Goal: Task Accomplishment & Management: Manage account settings

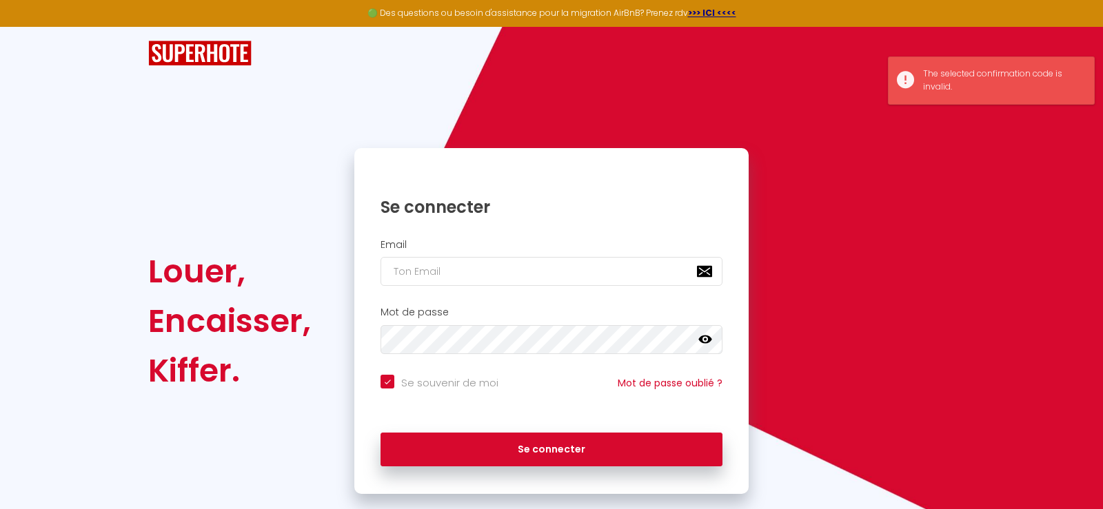
checkbox input "true"
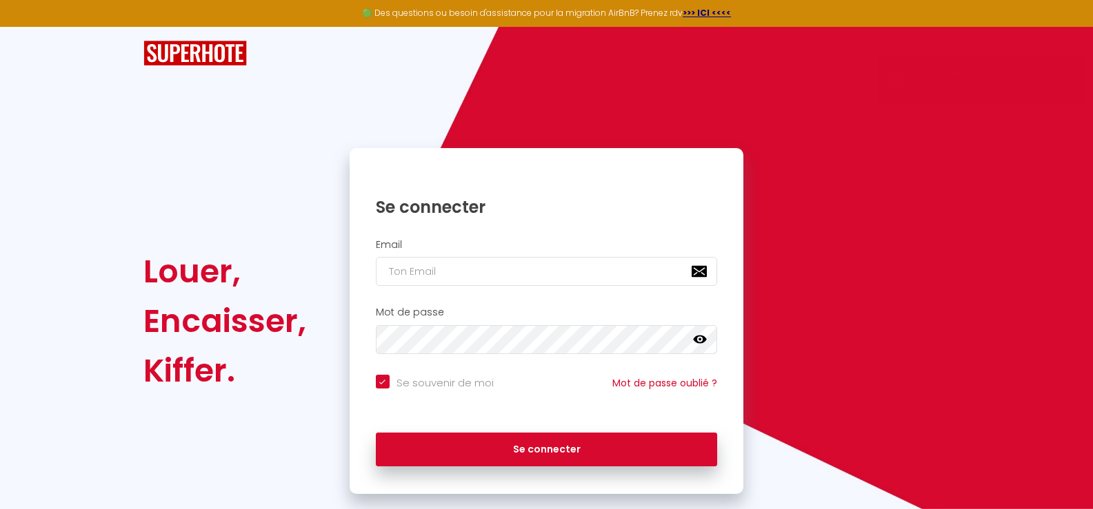
click at [392, 249] on h2 "Email" at bounding box center [547, 245] width 342 height 12
click at [390, 272] on input "email" at bounding box center [547, 271] width 342 height 29
type input "d"
checkbox input "true"
type input "da"
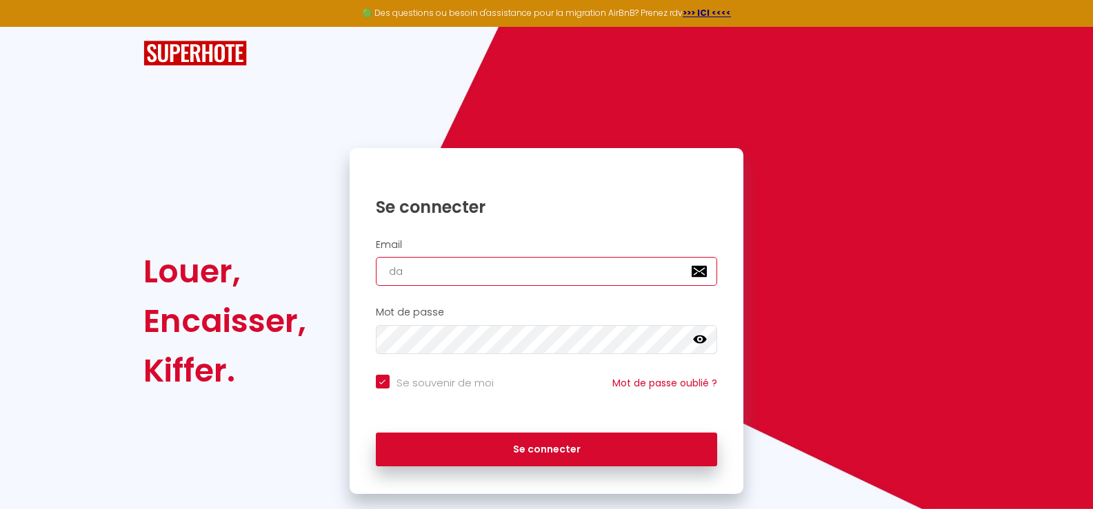
checkbox input "true"
type input "[PERSON_NAME]"
checkbox input "true"
type input "[PERSON_NAME]"
checkbox input "true"
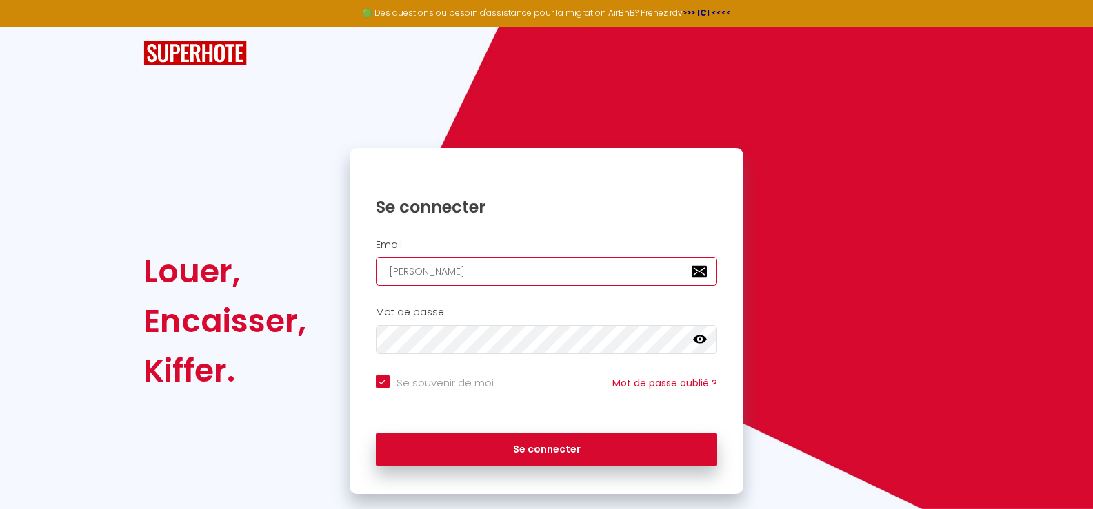
type input "danie"
checkbox input "true"
type input "[PERSON_NAME]"
checkbox input "true"
type input "[PERSON_NAME]"
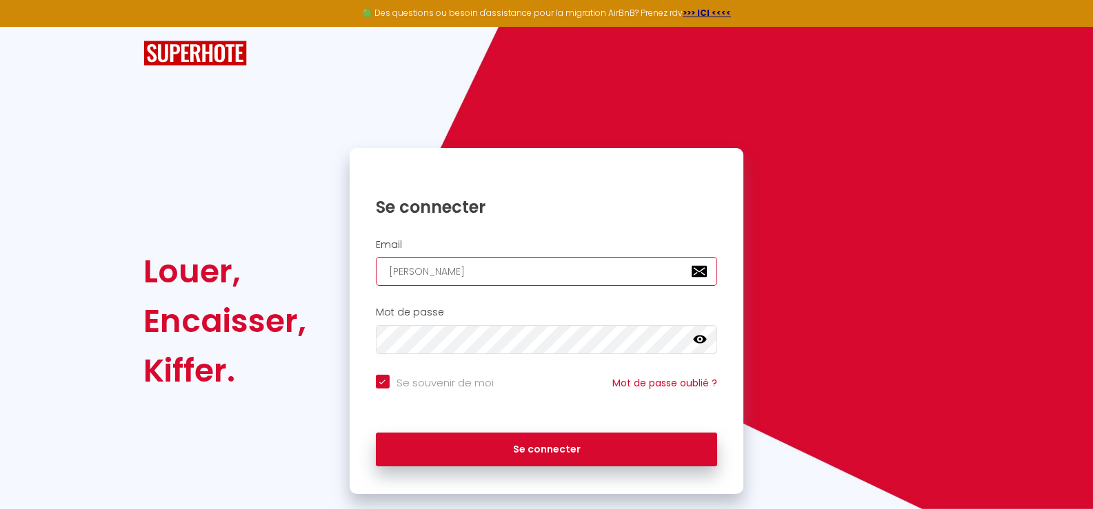
checkbox input "true"
type input "[PERSON_NAME]."
checkbox input "true"
type input "[PERSON_NAME].b"
checkbox input "true"
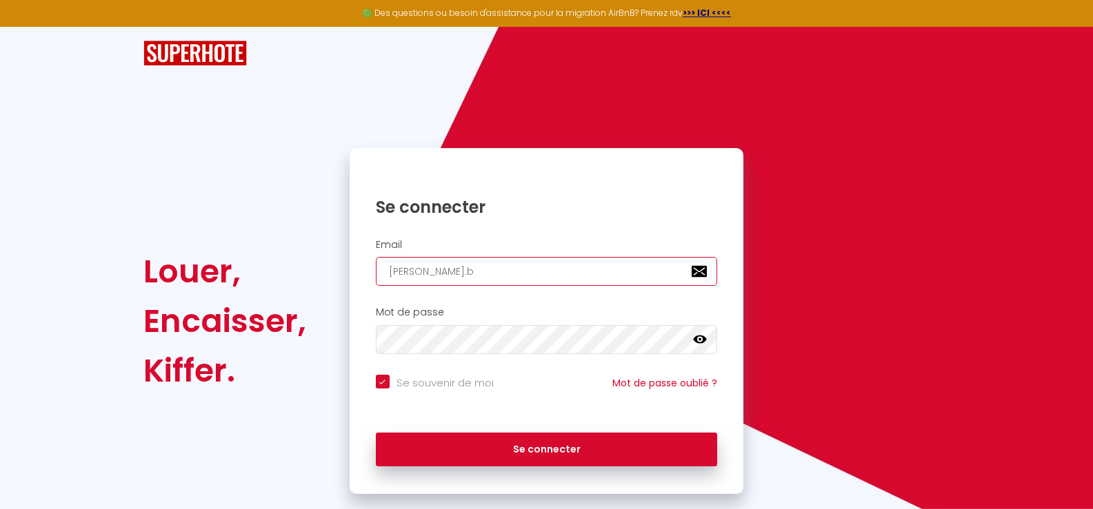
type input "[DOMAIN_NAME]"
checkbox input "true"
type input "[PERSON_NAME].boi"
checkbox input "true"
type input "[PERSON_NAME].bois"
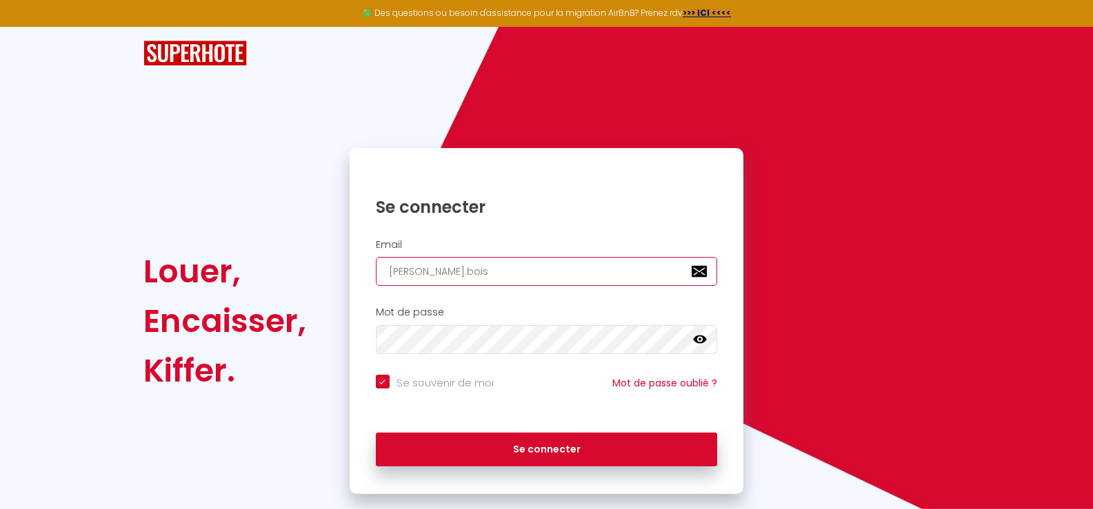
checkbox input "true"
type input "[PERSON_NAME].boiss"
checkbox input "true"
type input "[PERSON_NAME].[PERSON_NAME]"
checkbox input "true"
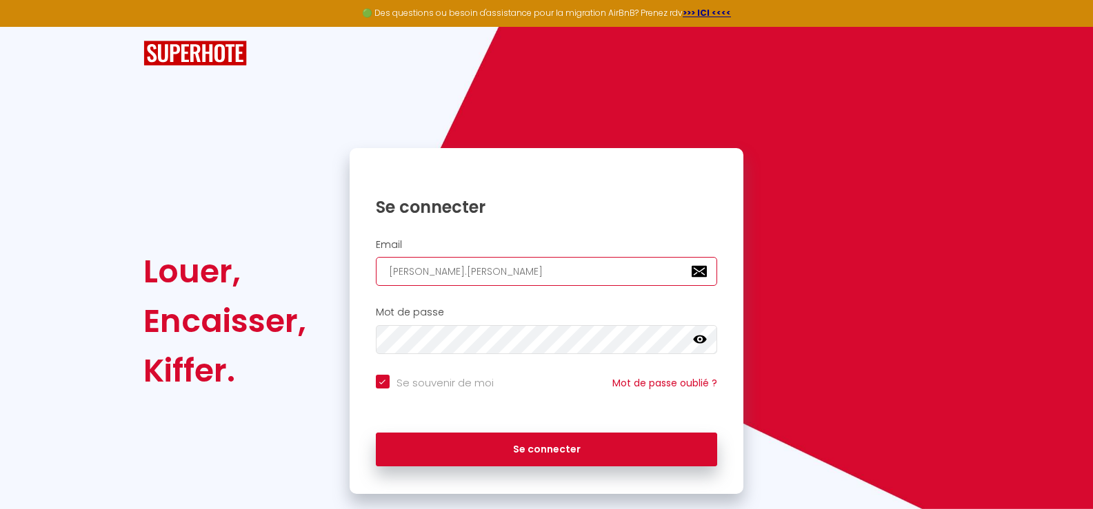
type input "[PERSON_NAME].boissea"
checkbox input "true"
type input "[PERSON_NAME].[PERSON_NAME]"
checkbox input "true"
type input "[PERSON_NAME].boisseaux"
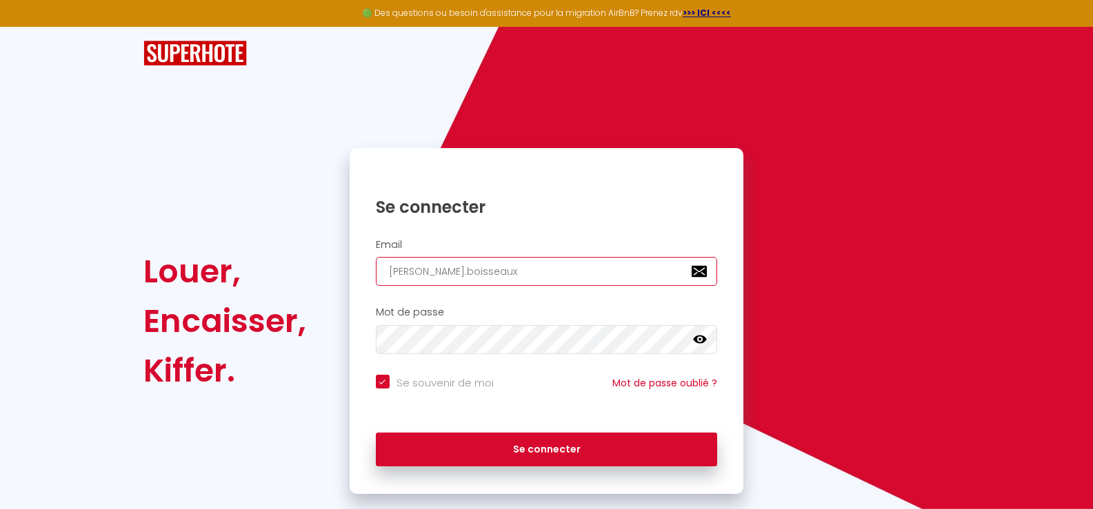
checkbox input "true"
type input "[PERSON_NAME].boisseaux@"
checkbox input "true"
type input "[PERSON_NAME]"
checkbox input "true"
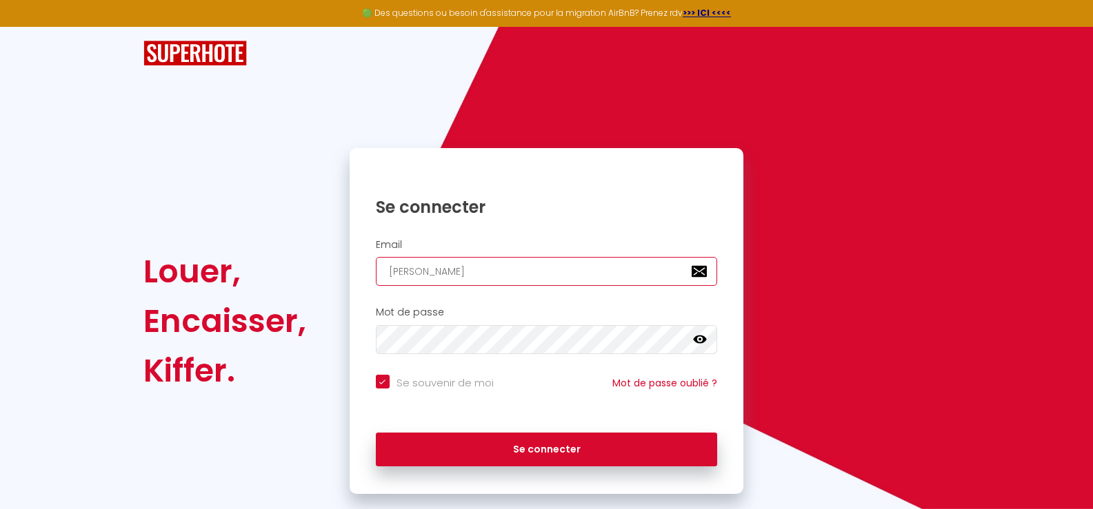
type input "[PERSON_NAME]"
checkbox input "true"
type input "[PERSON_NAME]"
checkbox input "true"
type input "[PERSON_NAME]"
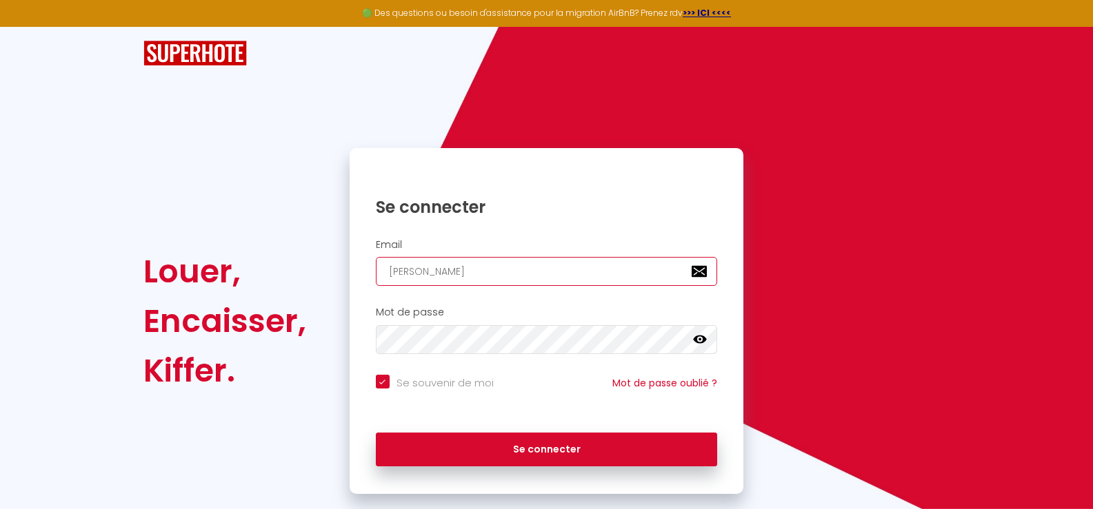
checkbox input "true"
type input "[PERSON_NAME]"
checkbox input "true"
type input "[EMAIL_ADDRESS]"
checkbox input "true"
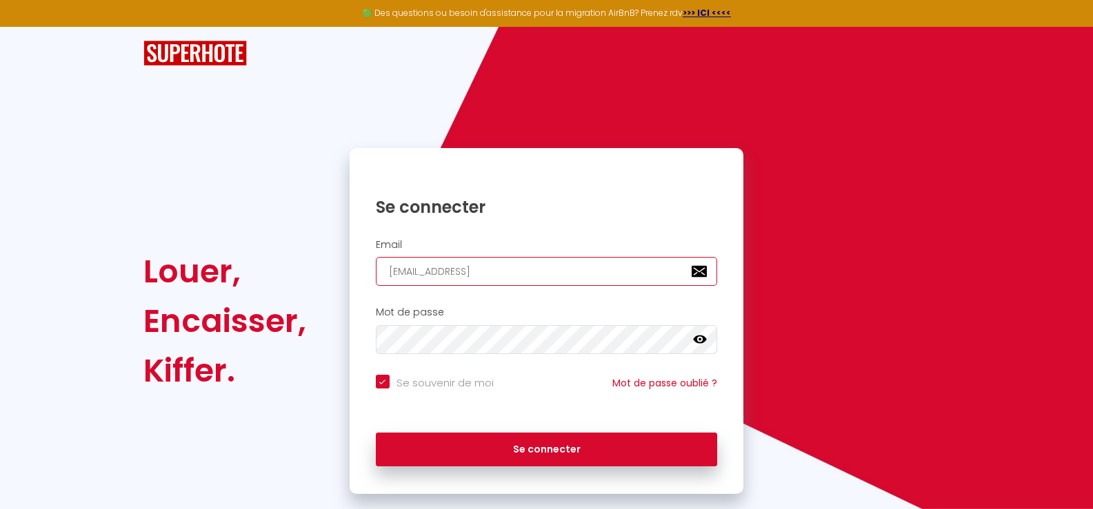
type input "[EMAIL_ADDRESS]."
checkbox input "true"
type input "[PERSON_NAME]"
checkbox input "true"
type input "[PERSON_NAME][EMAIL_ADDRESS][DOMAIN_NAME]"
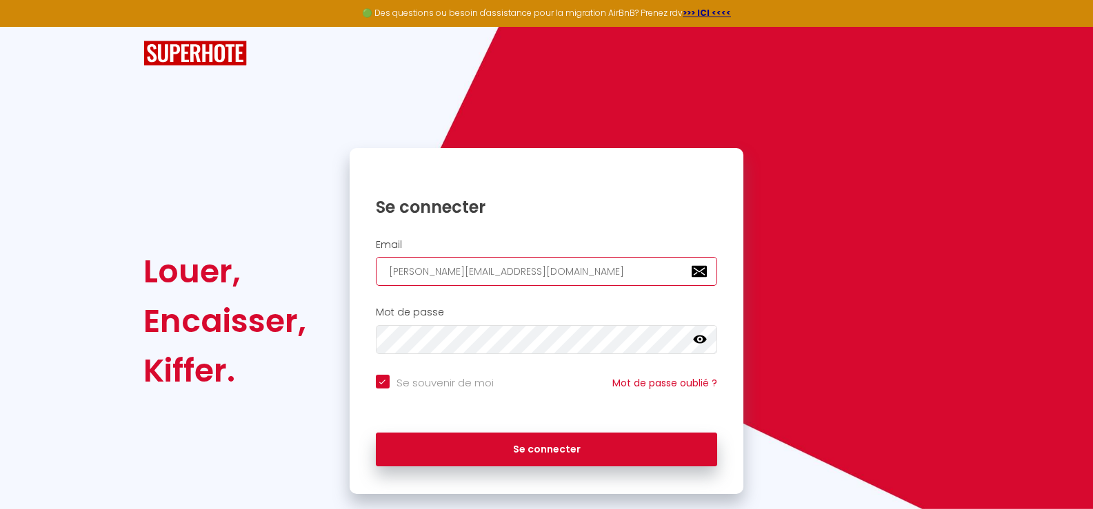
checkbox input "true"
type input "[PERSON_NAME][EMAIL_ADDRESS][DOMAIN_NAME]"
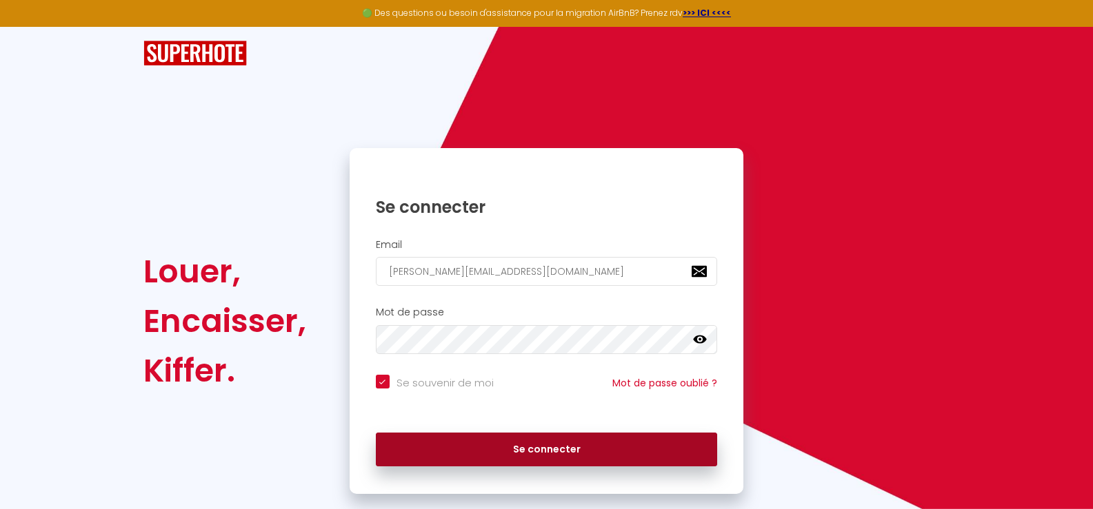
click at [557, 449] on button "Se connecter" at bounding box center [547, 450] width 342 height 34
checkbox input "true"
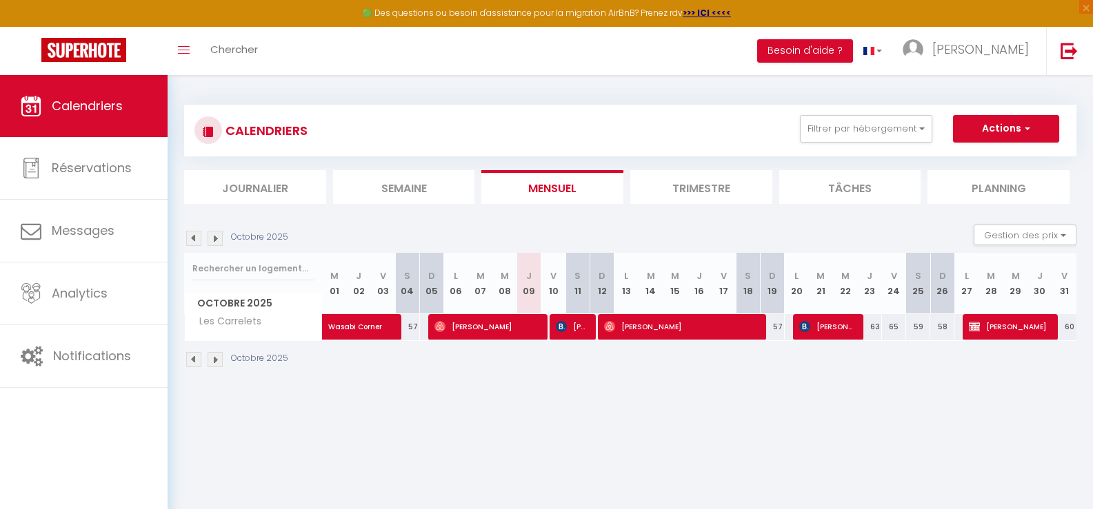
click at [689, 187] on li "Trimestre" at bounding box center [701, 187] width 142 height 34
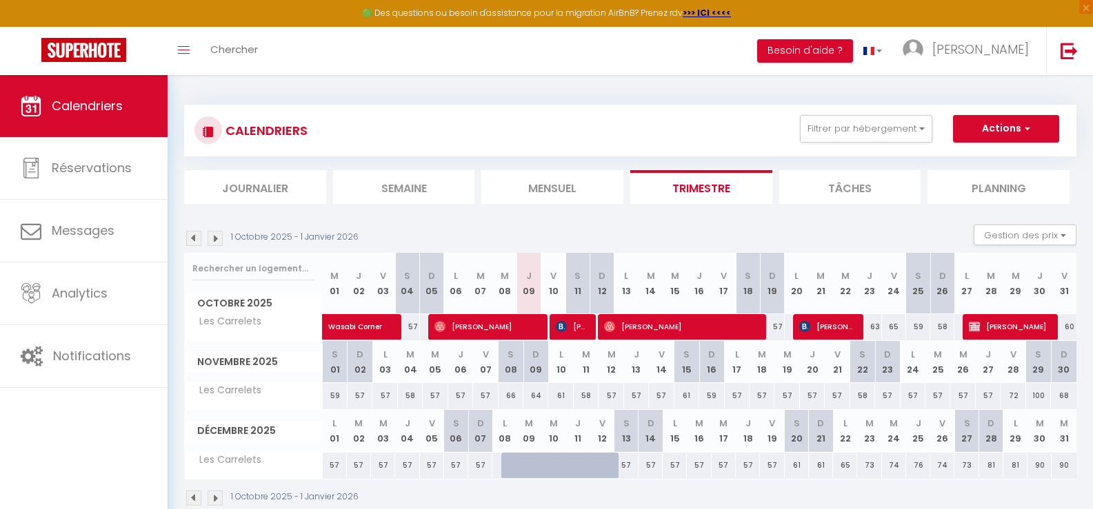
click at [192, 237] on img at bounding box center [193, 238] width 15 height 15
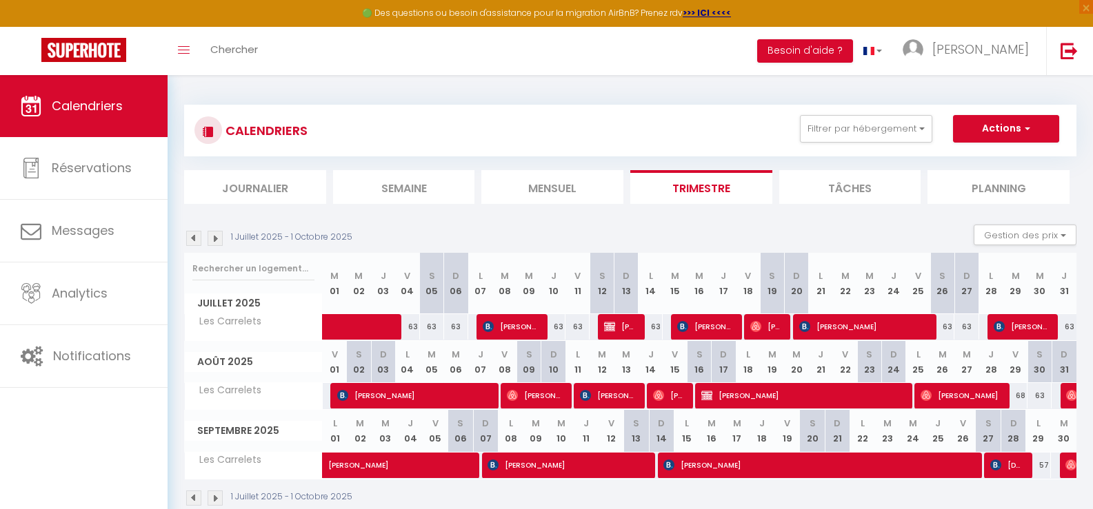
click at [214, 238] on img at bounding box center [215, 238] width 15 height 15
